Goal: Go to known website: Access a specific website the user already knows

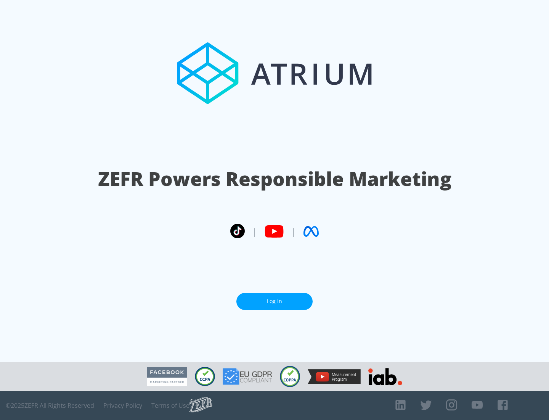
click at [275, 301] on link "Log In" at bounding box center [275, 301] width 76 height 17
